Goal: Check status

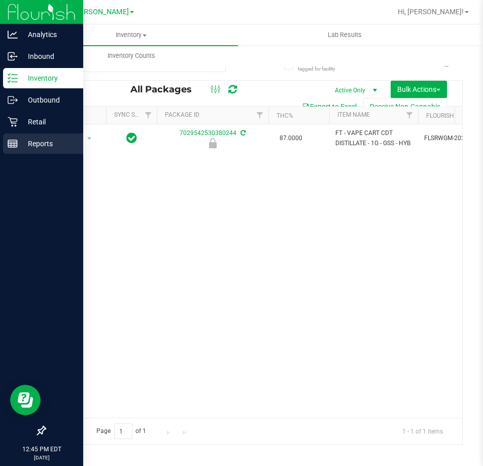
click at [34, 147] on p "Reports" at bounding box center [48, 144] width 61 height 12
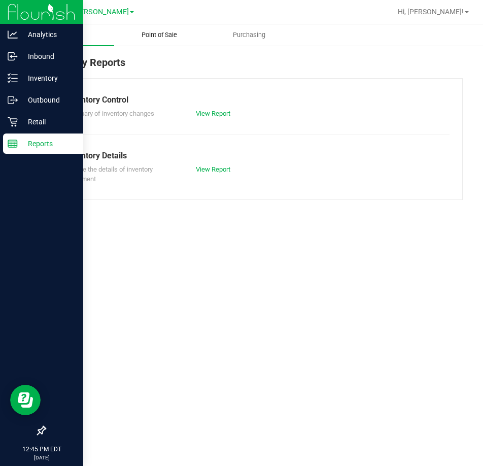
click at [155, 31] on span "Point of Sale" at bounding box center [159, 34] width 63 height 9
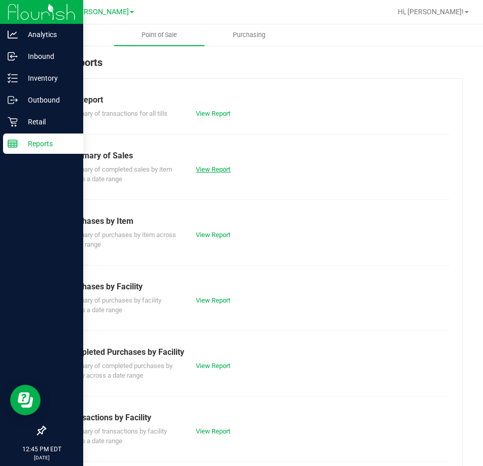
click at [215, 168] on link "View Report" at bounding box center [213, 169] width 35 height 8
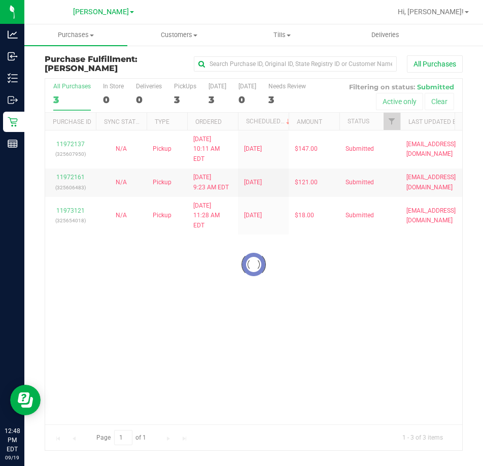
click at [80, 96] on div at bounding box center [253, 264] width 417 height 371
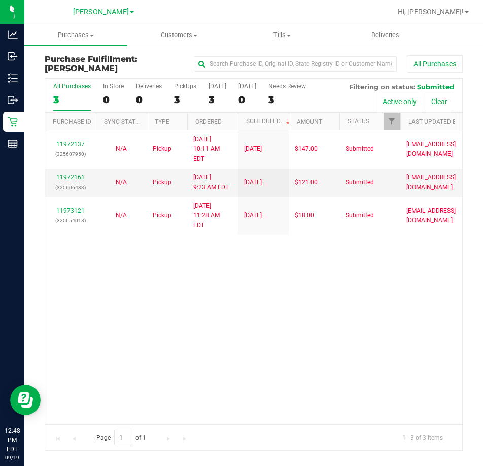
click at [63, 99] on div "3" at bounding box center [72, 100] width 38 height 12
click at [0, 0] on input "All Purchases 3" at bounding box center [0, 0] width 0 height 0
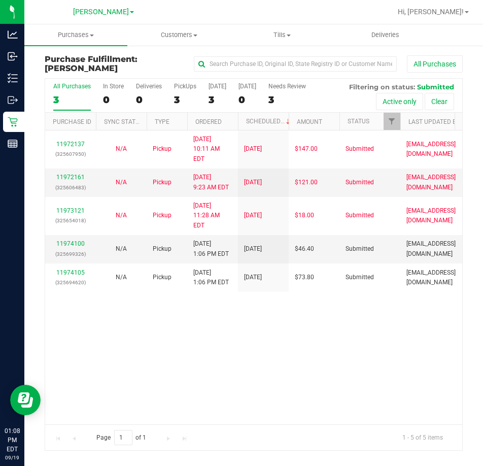
click at [343, 340] on div "11972137 (325607950) N/A Pickup 9/19/2025 10:11 AM EDT 9/19/2025 $147.00 Submit…" at bounding box center [253, 276] width 417 height 293
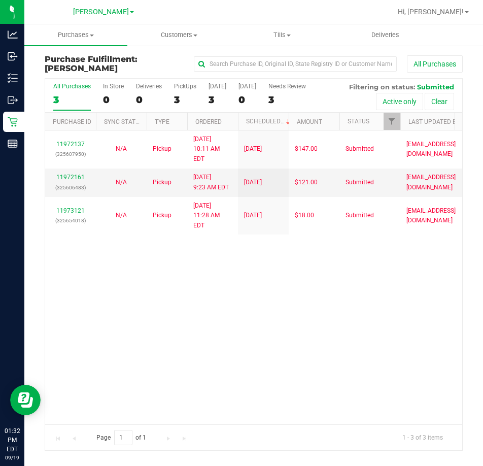
click at [248, 301] on div "11972137 (325607950) N/A Pickup 9/19/2025 10:11 AM EDT 9/19/2025 $147.00 Submit…" at bounding box center [253, 276] width 417 height 293
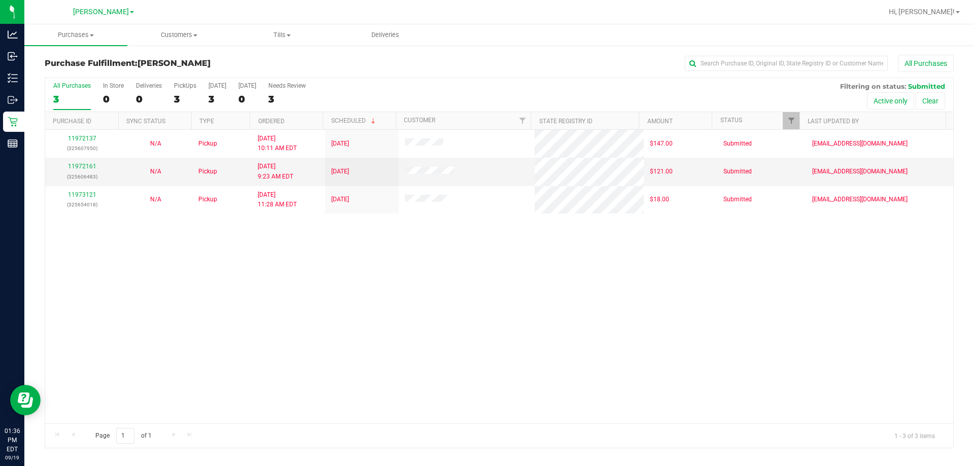
drag, startPoint x: 358, startPoint y: 325, endPoint x: 322, endPoint y: 278, distance: 59.0
click at [359, 321] on div "11972137 (325607950) N/A Pickup 9/19/2025 10:11 AM EDT 9/19/2025 $147.00 Submit…" at bounding box center [499, 277] width 908 height 294
drag, startPoint x: 363, startPoint y: 306, endPoint x: 193, endPoint y: 116, distance: 255.2
click at [362, 303] on div "11972137 (325607950) N/A Pickup 9/19/2025 10:11 AM EDT 9/19/2025 $147.00 Submit…" at bounding box center [499, 277] width 908 height 294
click at [364, 291] on div "11972137 (325607950) N/A Pickup 9/19/2025 10:11 AM EDT 9/19/2025 $147.00 Submit…" at bounding box center [499, 277] width 908 height 294
